Goal: Find specific page/section: Find specific page/section

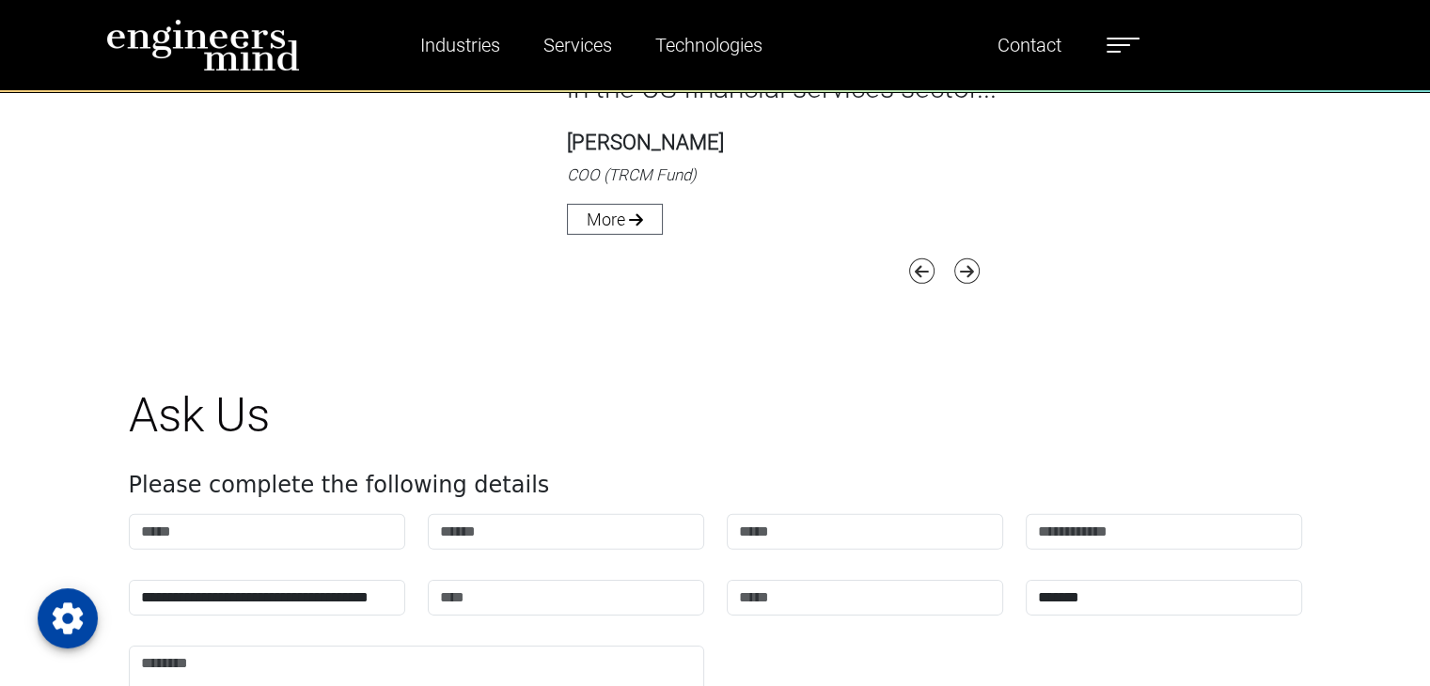
scroll to position [6206, 0]
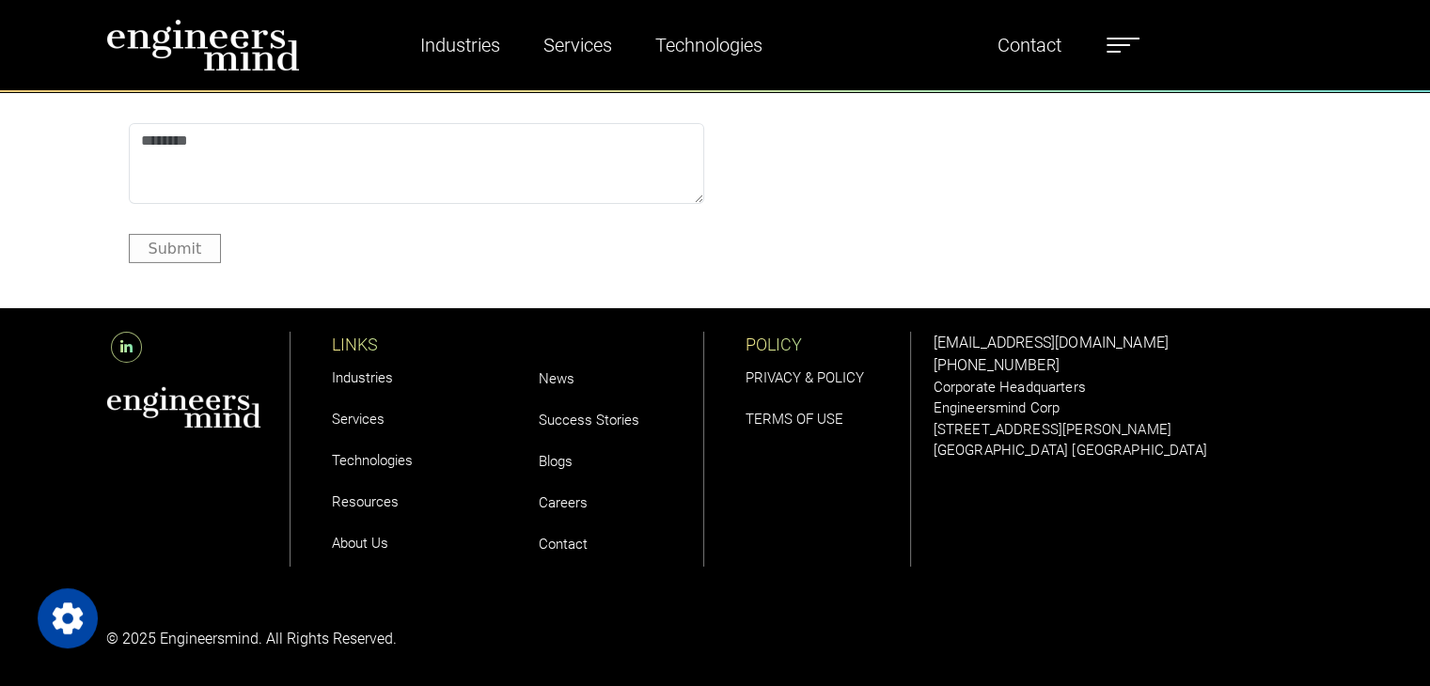
click at [556, 501] on link "Careers" at bounding box center [563, 502] width 49 height 17
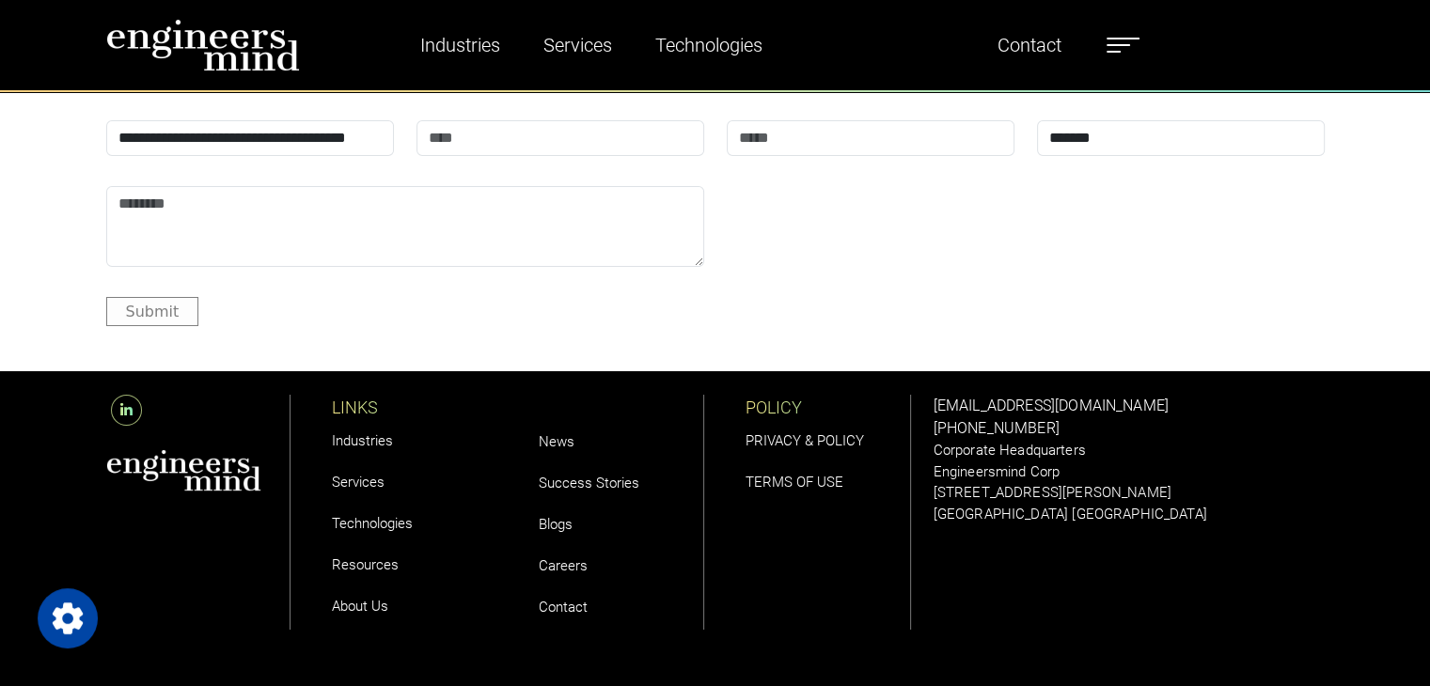
scroll to position [6949, 0]
